Goal: Task Accomplishment & Management: Use online tool/utility

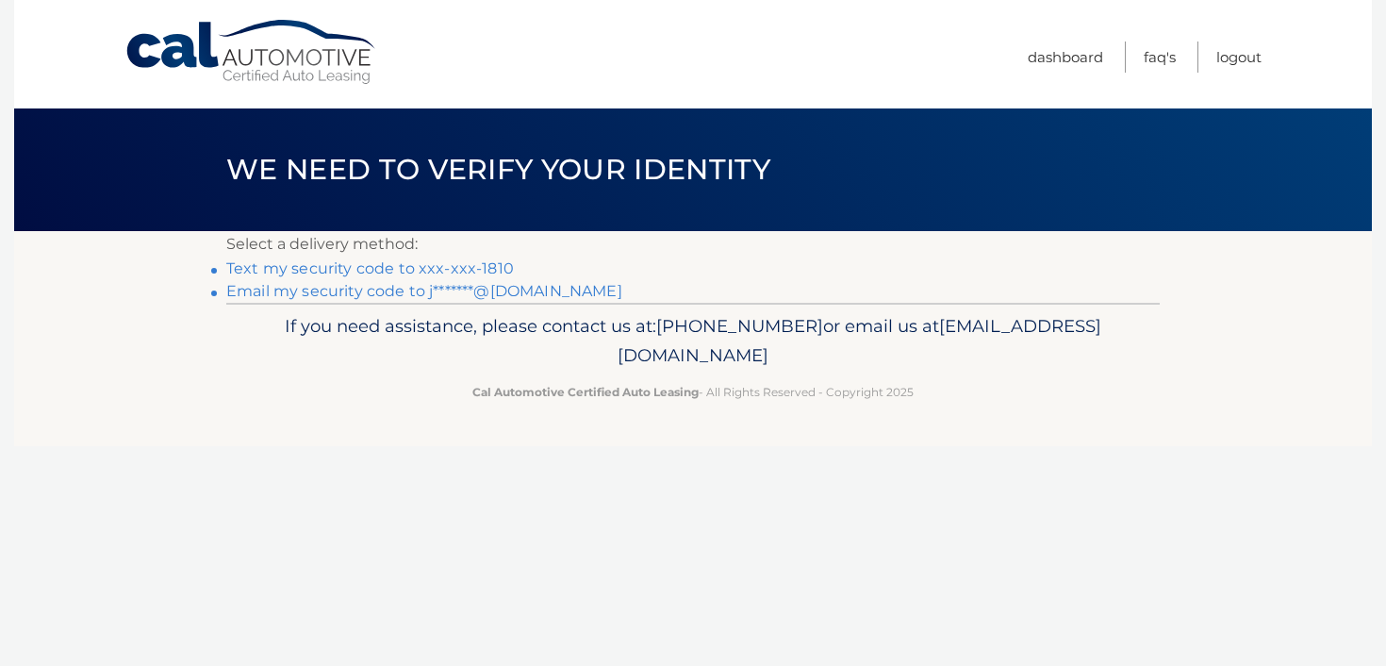
click at [423, 270] on link "Text my security code to xxx-xxx-1810" at bounding box center [370, 268] width 288 height 18
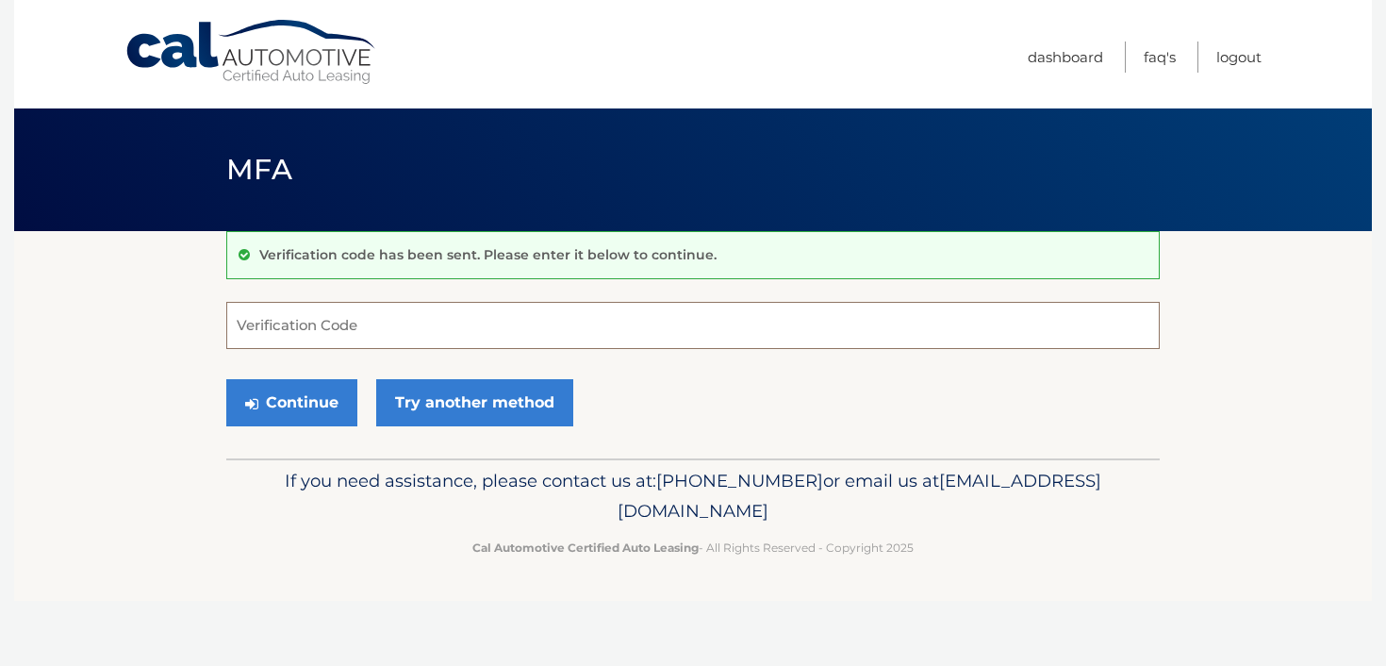
click at [316, 330] on input "Verification Code" at bounding box center [693, 325] width 934 height 47
type input "025378"
click at [282, 396] on button "Continue" at bounding box center [291, 402] width 131 height 47
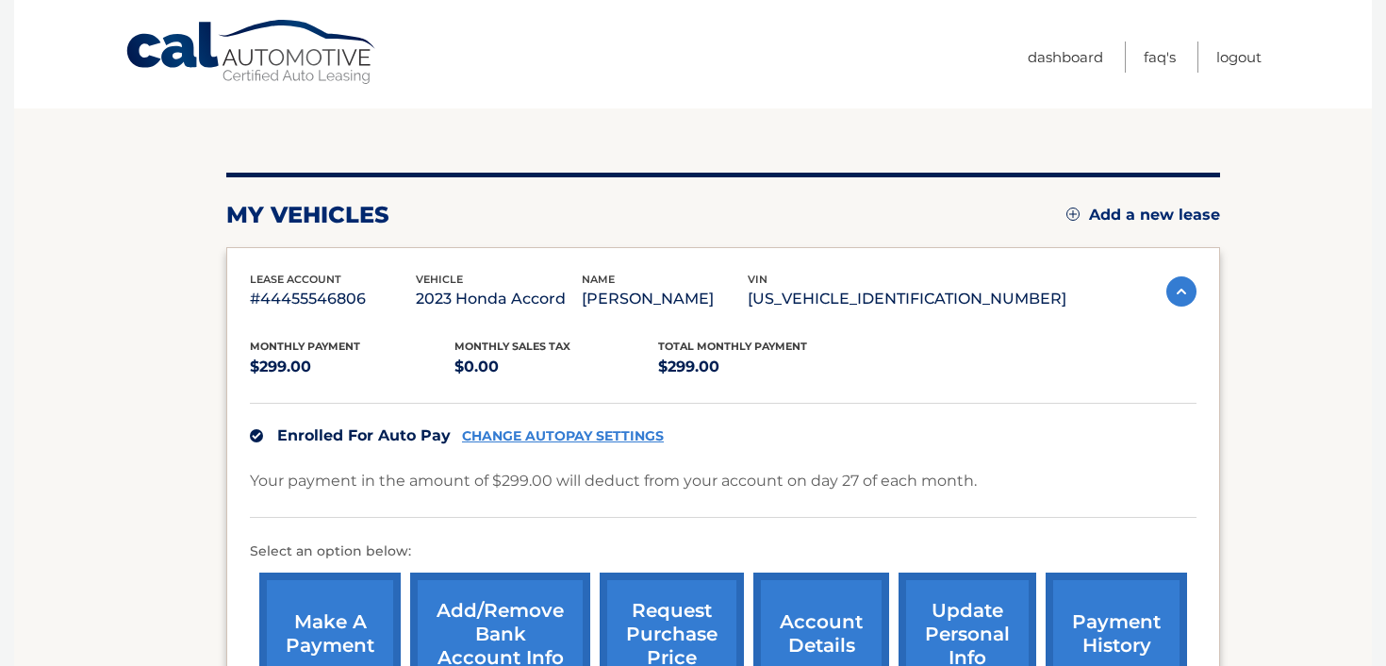
scroll to position [406, 0]
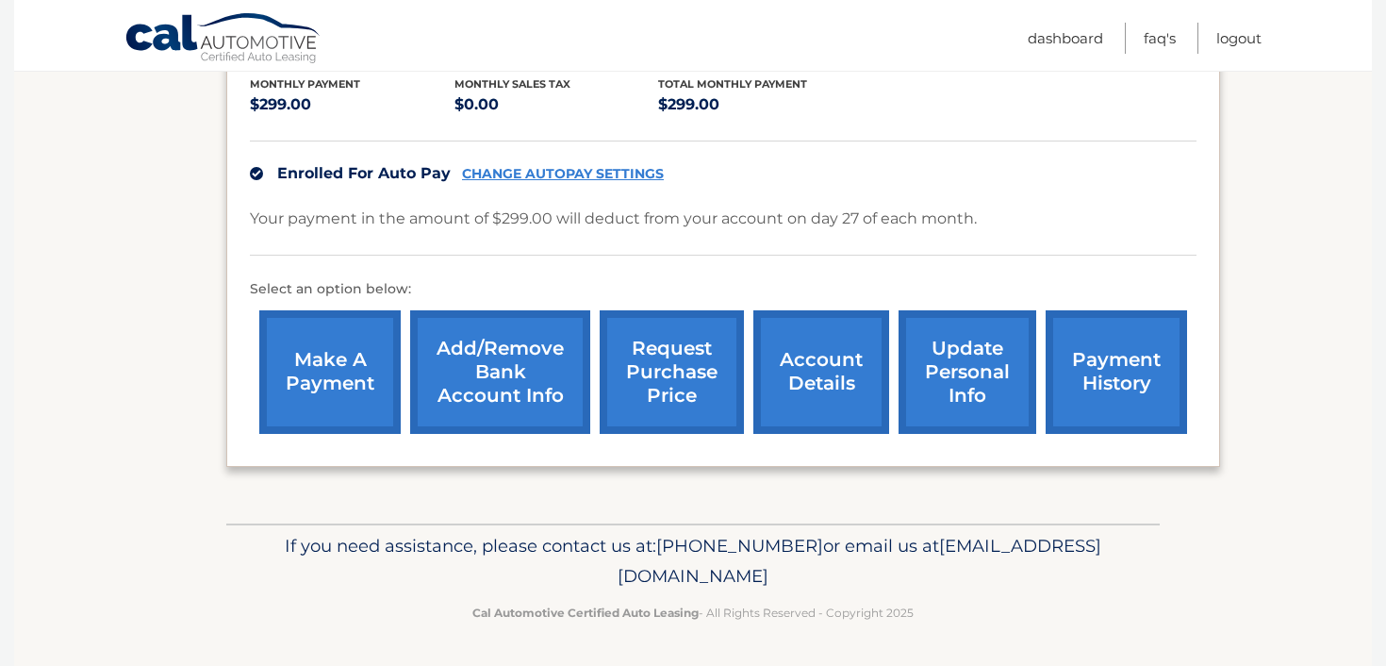
click at [671, 358] on link "request purchase price" at bounding box center [672, 372] width 144 height 124
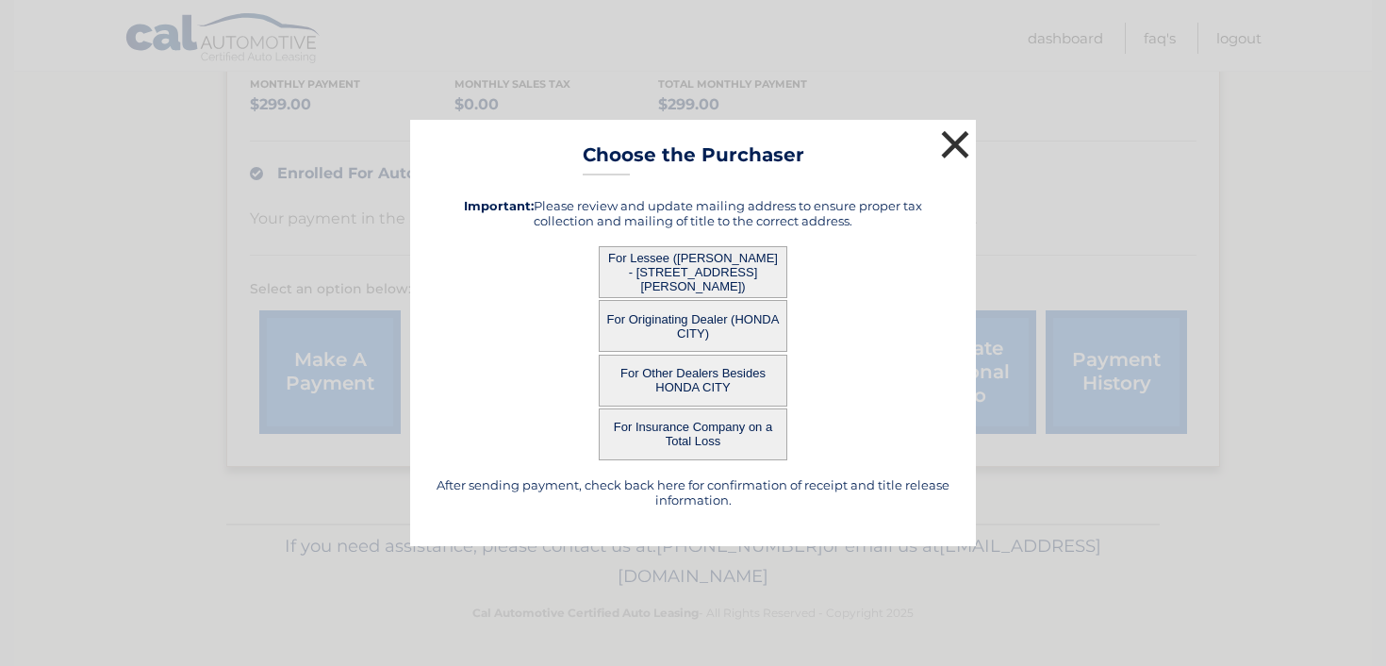
click at [958, 140] on button "×" at bounding box center [956, 144] width 38 height 38
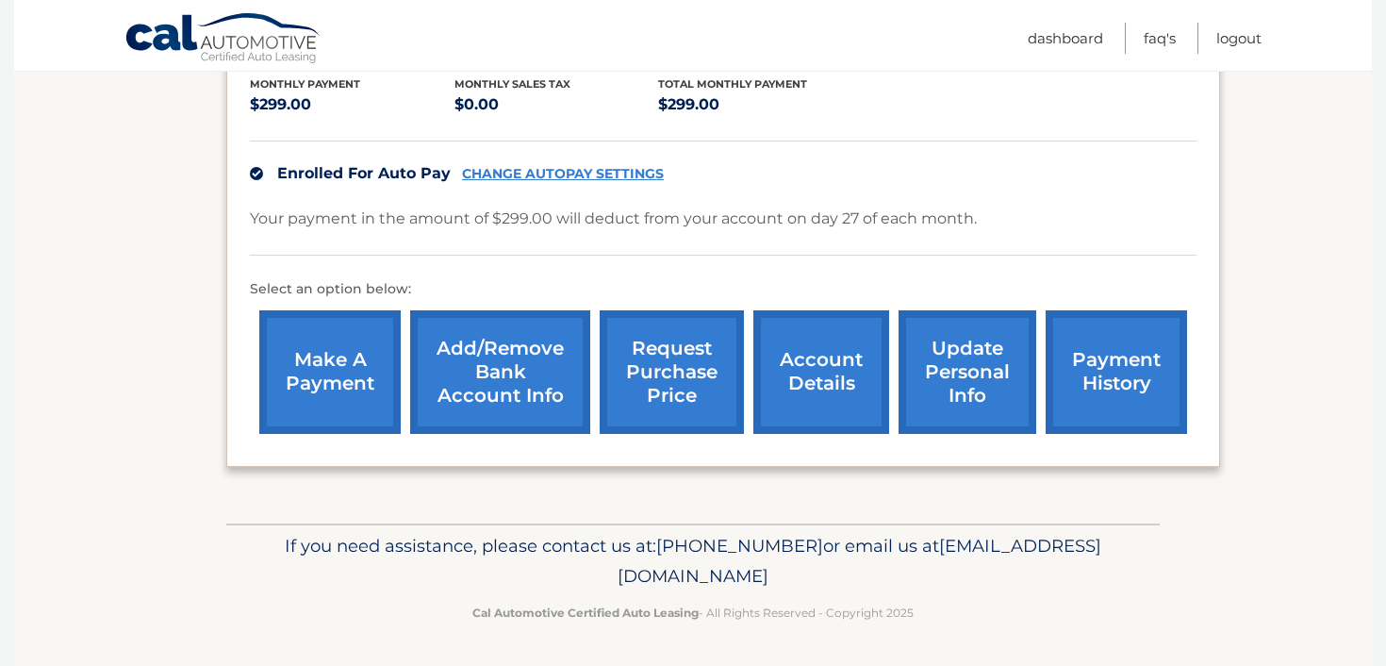
click at [670, 382] on link "request purchase price" at bounding box center [672, 372] width 144 height 124
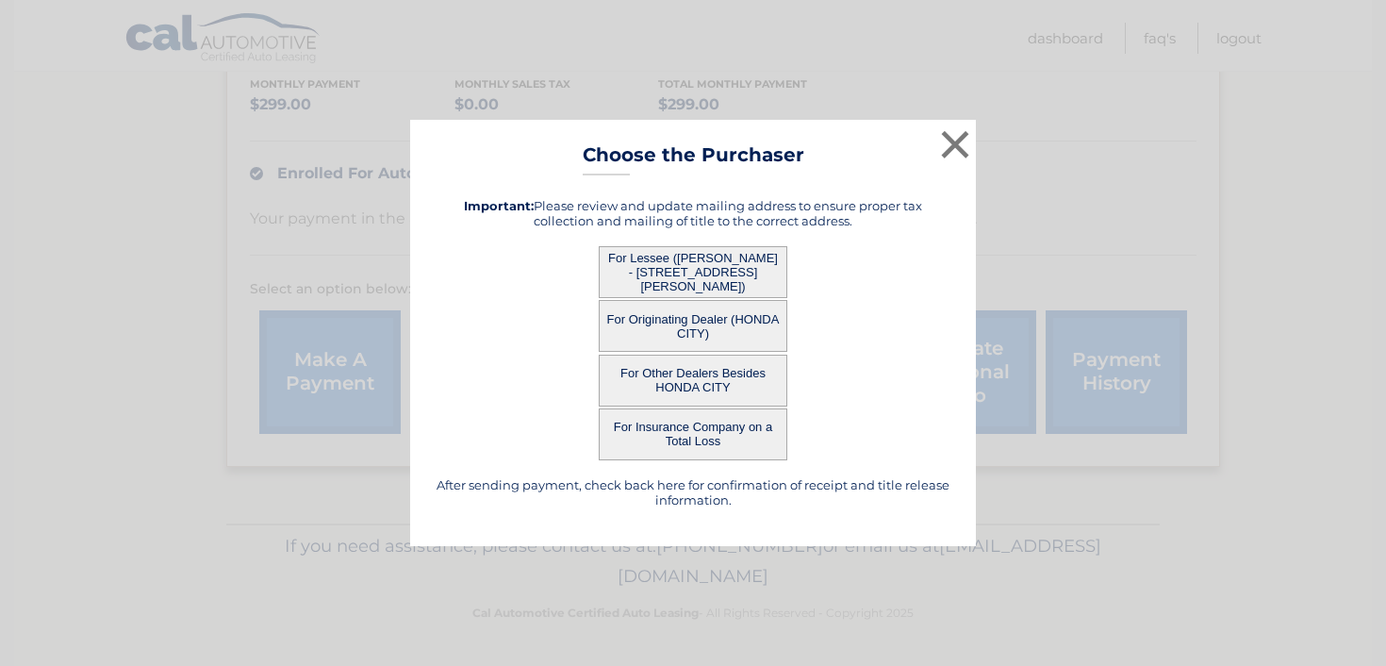
click at [686, 264] on button "For Lessee ([PERSON_NAME] - [STREET_ADDRESS][PERSON_NAME])" at bounding box center [693, 272] width 189 height 52
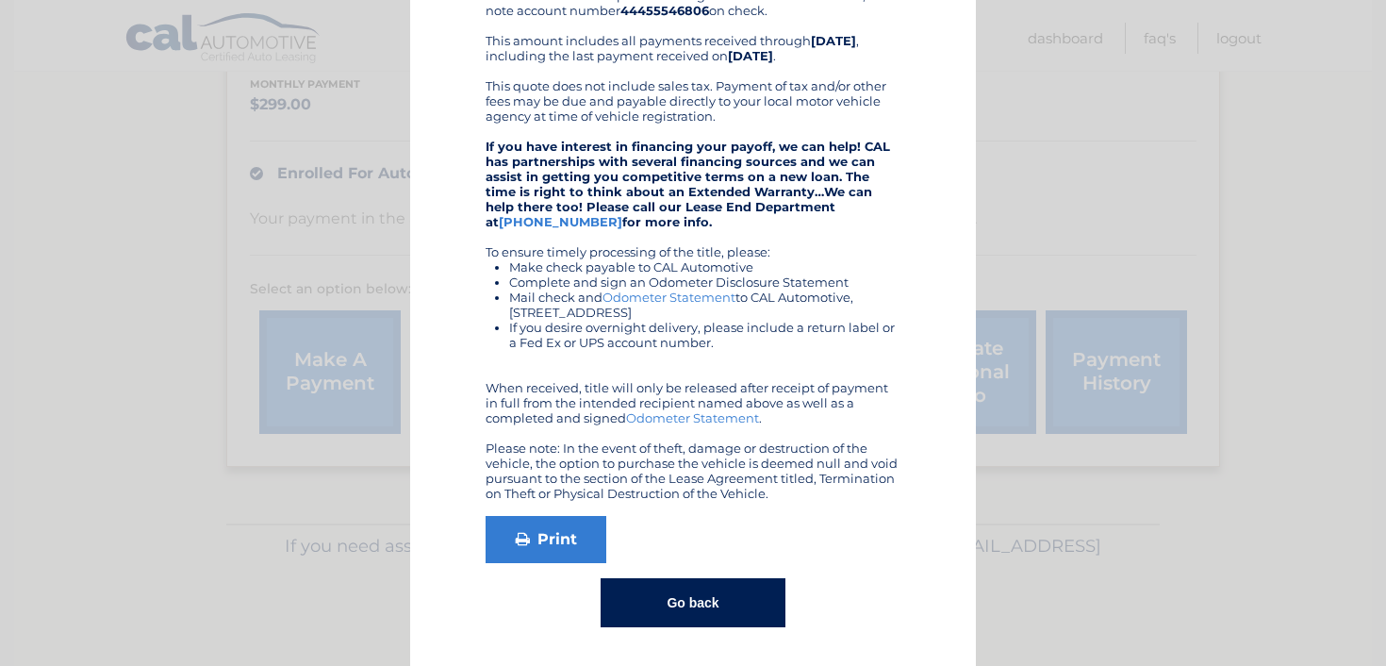
scroll to position [0, 0]
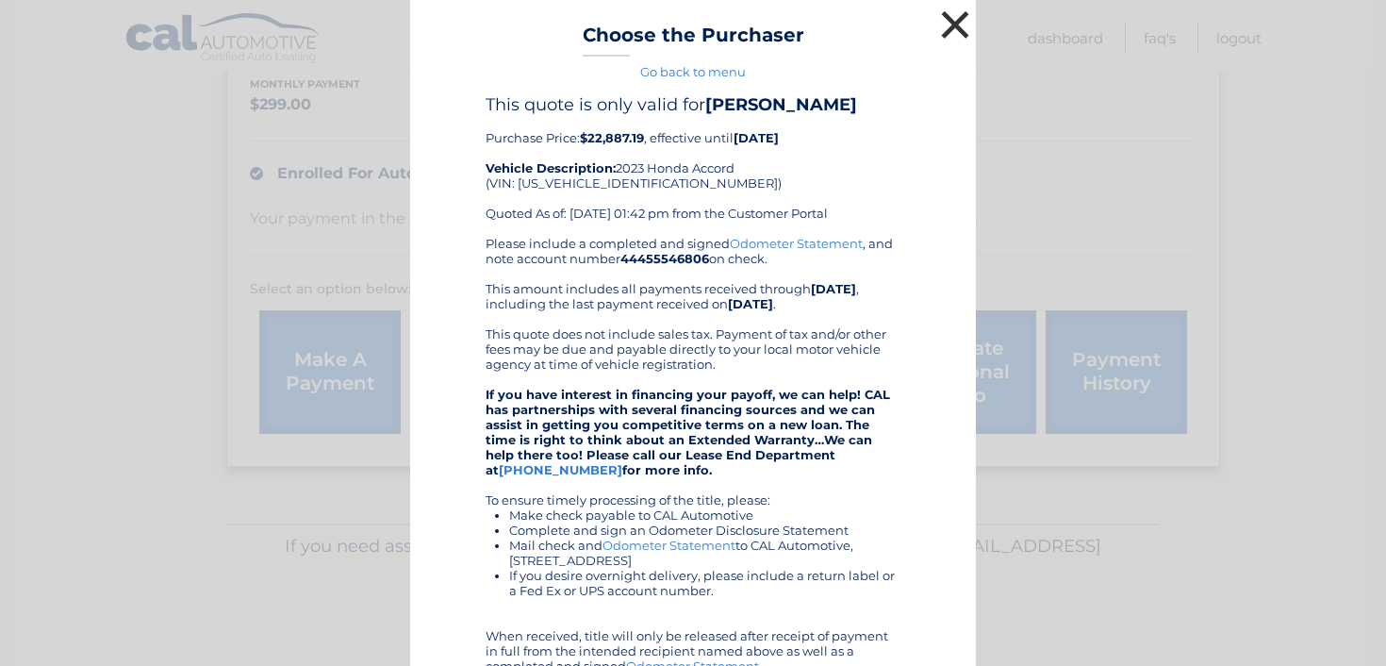
click at [962, 16] on button "×" at bounding box center [956, 25] width 38 height 38
